Goal: Find specific page/section: Find specific page/section

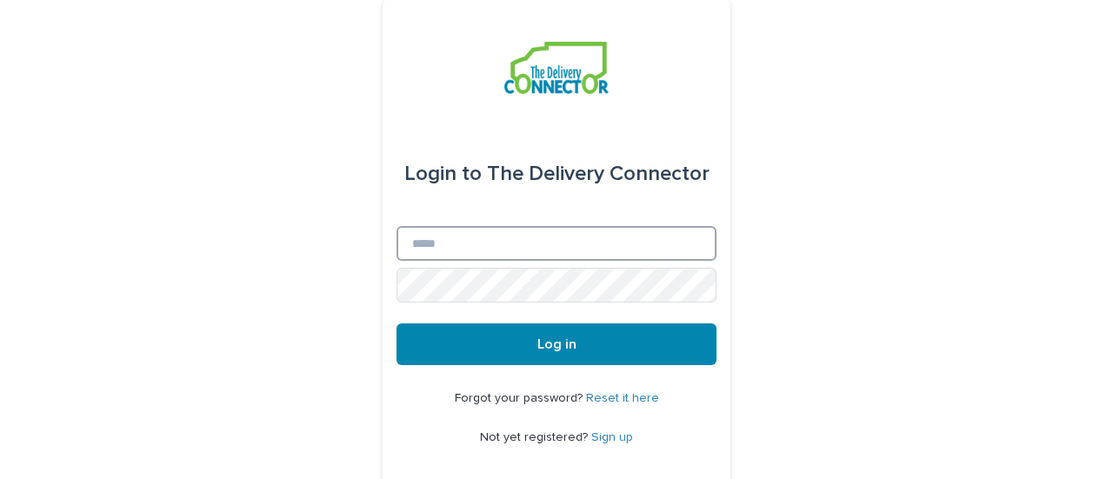
click at [414, 237] on input "Email" at bounding box center [557, 243] width 320 height 35
type input "**********"
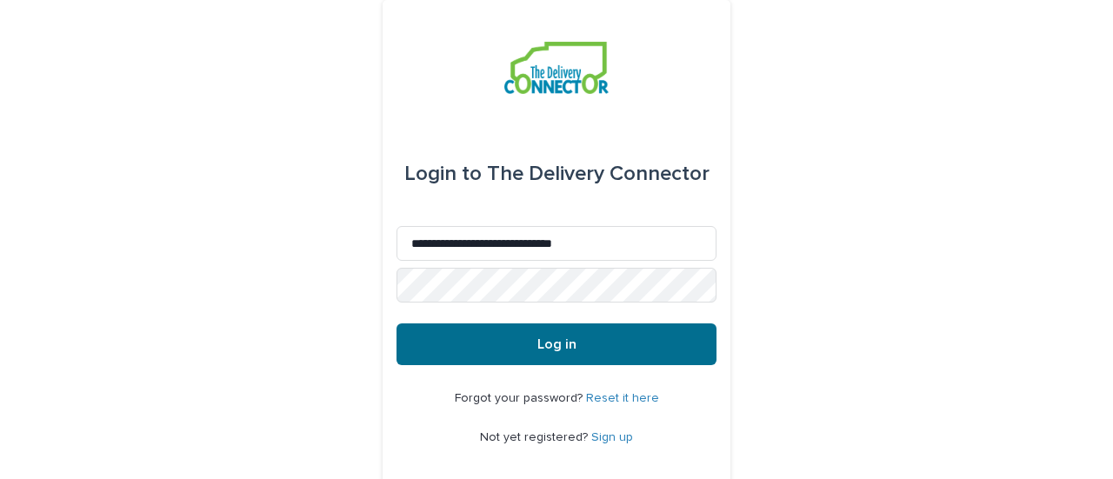
click at [553, 357] on button "Log in" at bounding box center [557, 345] width 320 height 42
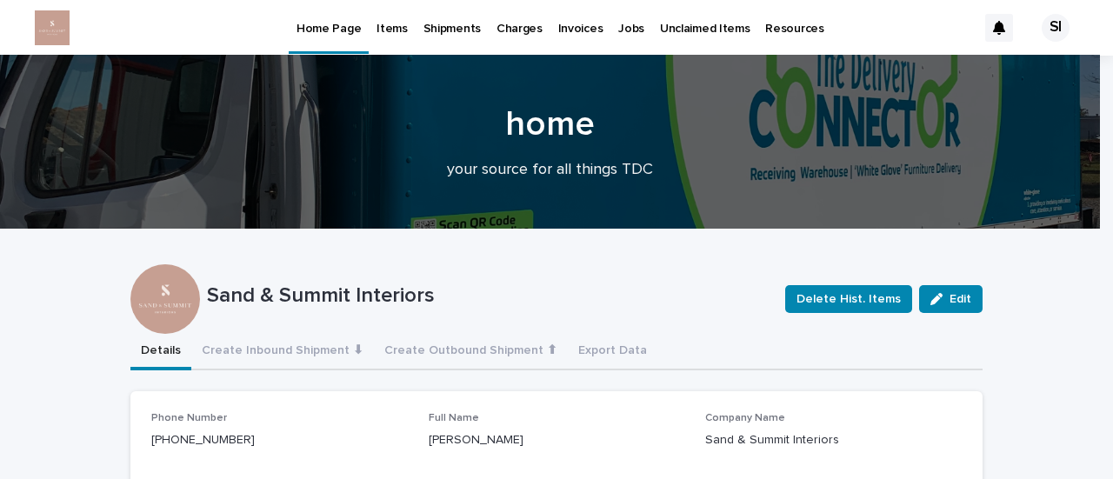
click at [444, 33] on p "Shipments" at bounding box center [452, 18] width 57 height 37
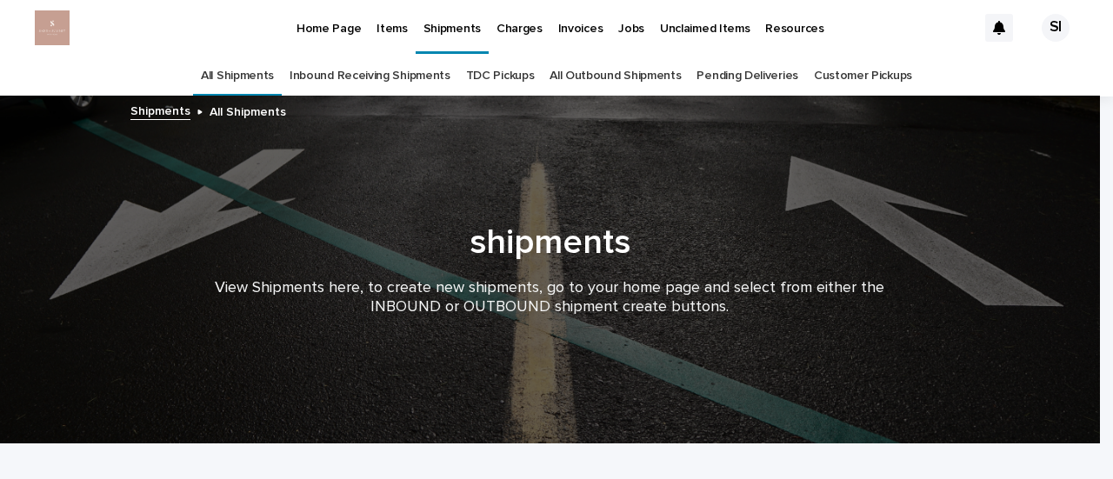
click at [508, 75] on link "TDC Pickups" at bounding box center [500, 76] width 69 height 41
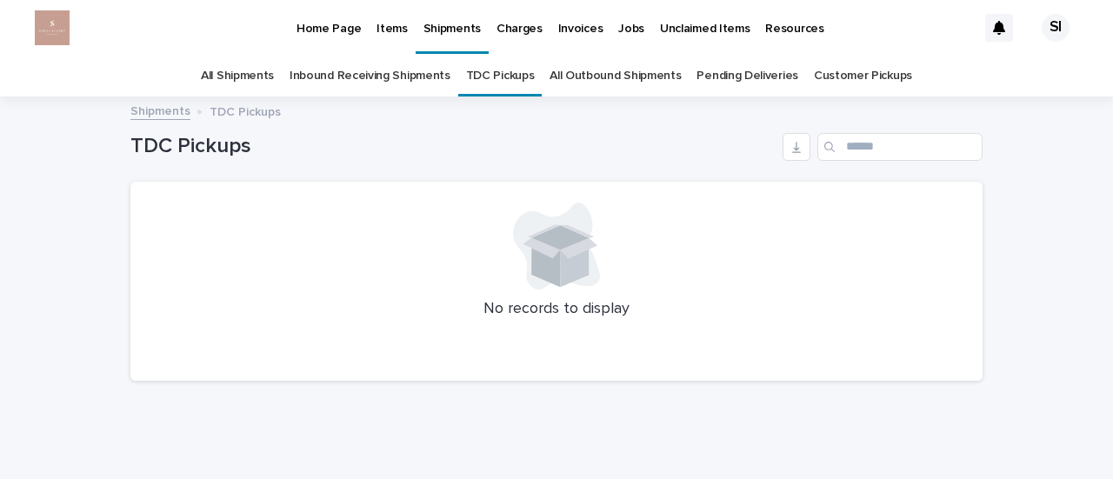
click at [317, 70] on link "Inbound Receiving Shipments" at bounding box center [370, 76] width 161 height 41
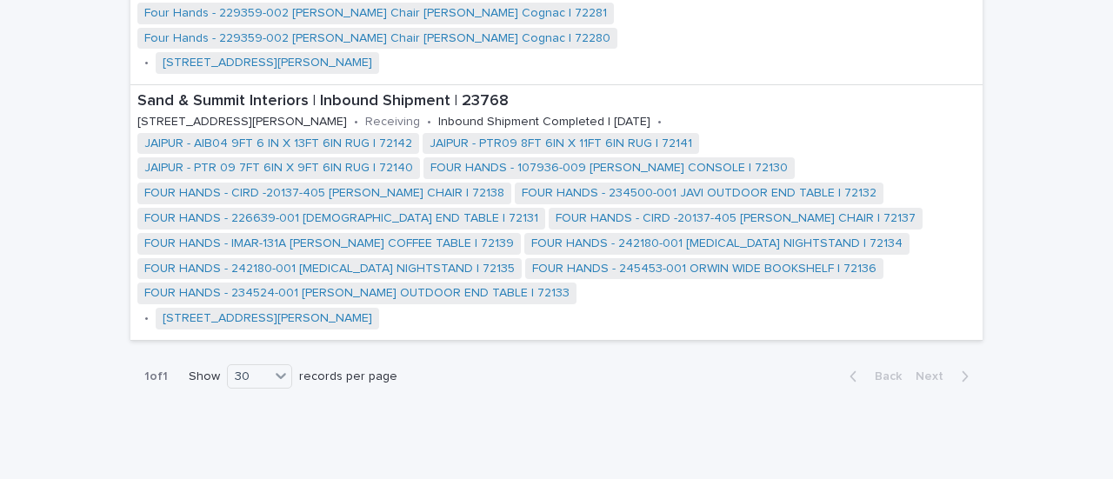
scroll to position [878, 0]
